Goal: Find specific page/section: Find specific page/section

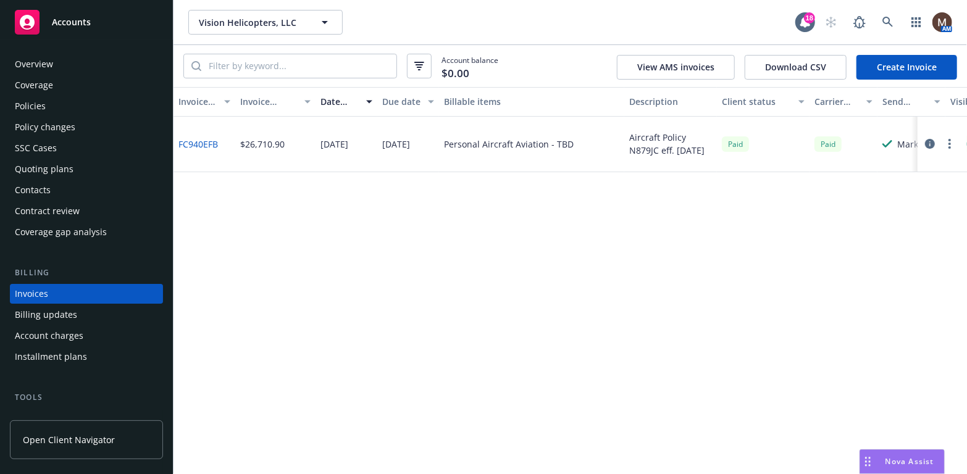
click at [39, 102] on div "Policies" at bounding box center [30, 106] width 31 height 20
